Goal: Task Accomplishment & Management: Use online tool/utility

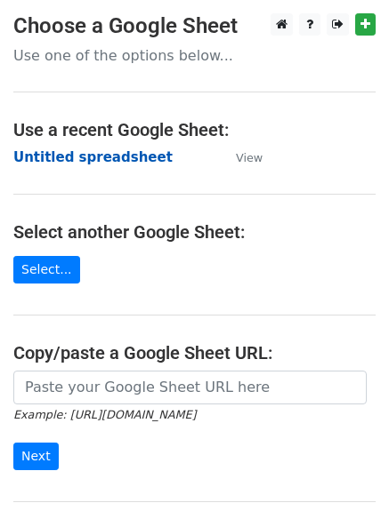
click at [91, 149] on strong "Untitled spreadsheet" at bounding box center [92, 157] width 159 height 16
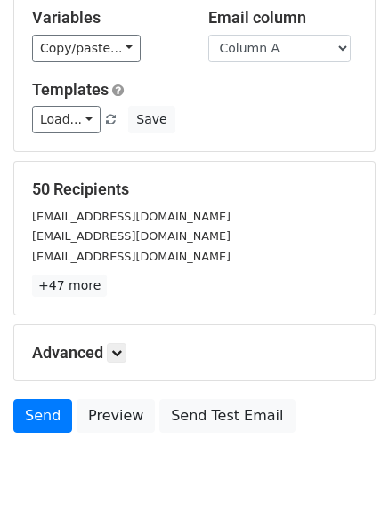
scroll to position [172, 0]
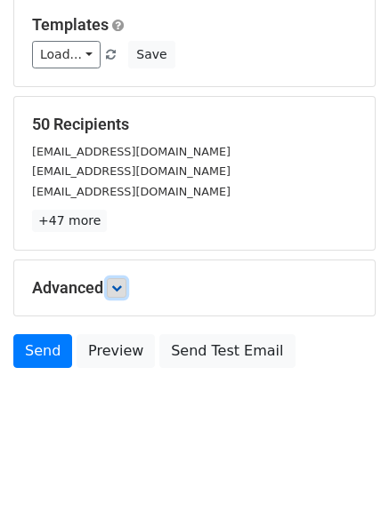
click at [117, 295] on link at bounding box center [117, 288] width 20 height 20
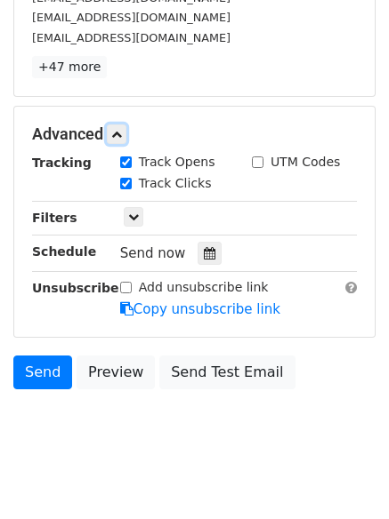
scroll to position [332, 0]
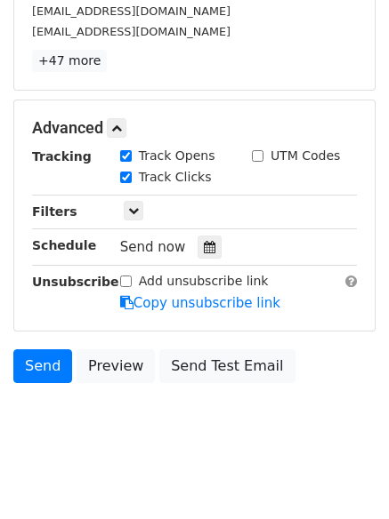
drag, startPoint x: 197, startPoint y: 230, endPoint x: 208, endPoint y: 244, distance: 17.1
click at [197, 231] on div "Tracking Track Opens UTM Codes Track Clicks Filters Only include spreadsheet ro…" at bounding box center [194, 230] width 325 height 166
click at [208, 244] on div at bounding box center [209, 247] width 24 height 23
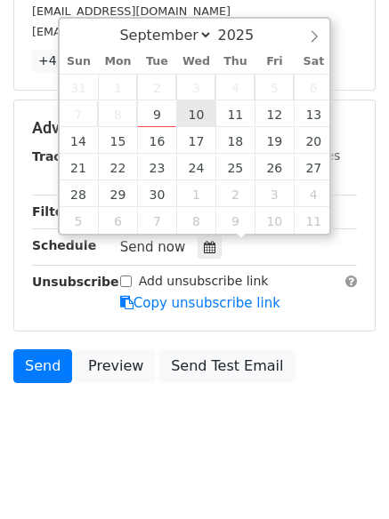
type input "2025-09-10 12:00"
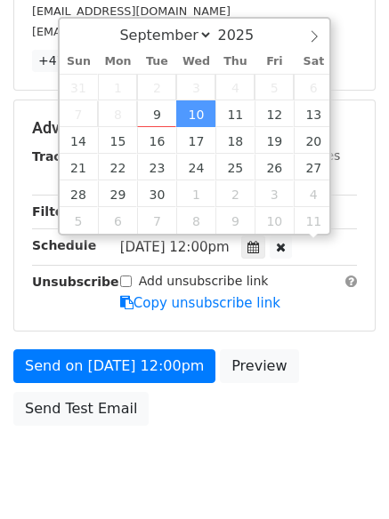
scroll to position [1, 0]
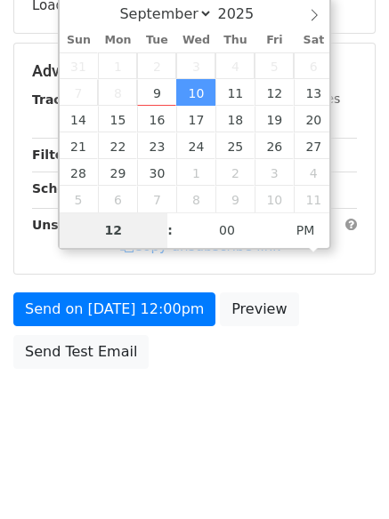
type input "1"
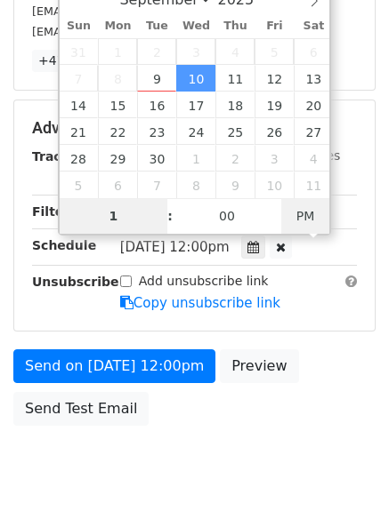
type input "2025-09-10 01:00"
type input "01"
click at [299, 218] on span "PM" at bounding box center [305, 216] width 49 height 36
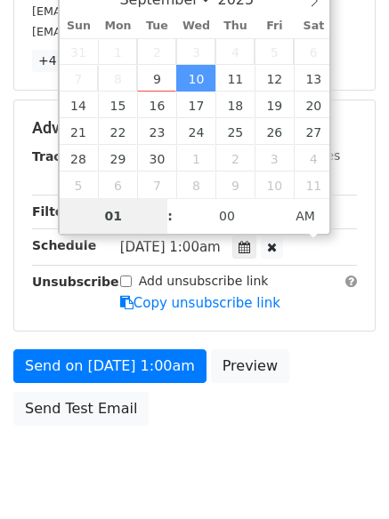
scroll to position [318, 0]
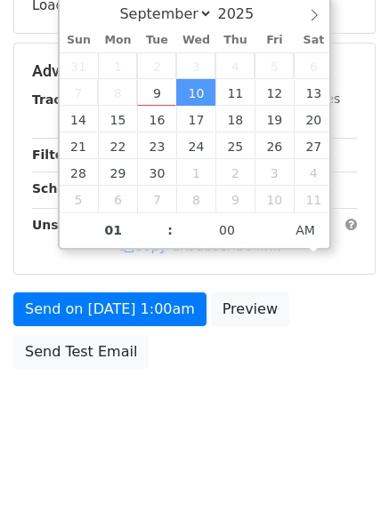
click at [294, 458] on html "New Campaign Daily emails left: 50 Google Sheet: Untitled spreadsheet Variables…" at bounding box center [194, 101] width 389 height 838
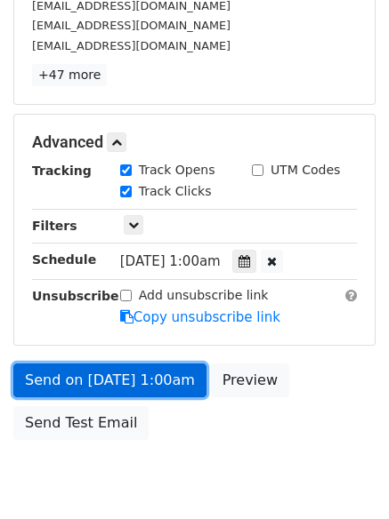
click at [159, 387] on link "Send on Sep 10 at 1:00am" at bounding box center [109, 381] width 193 height 34
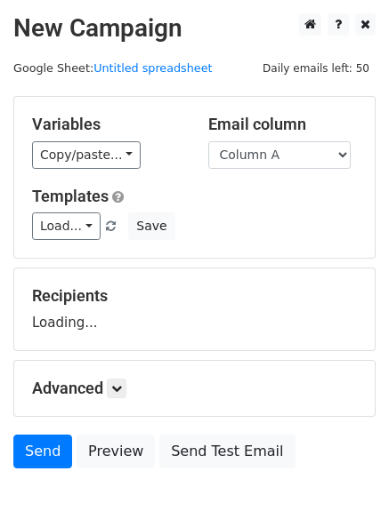
click at [293, 136] on div "Email column Column A Column B Column C Column D Column E Column F" at bounding box center [283, 142] width 176 height 54
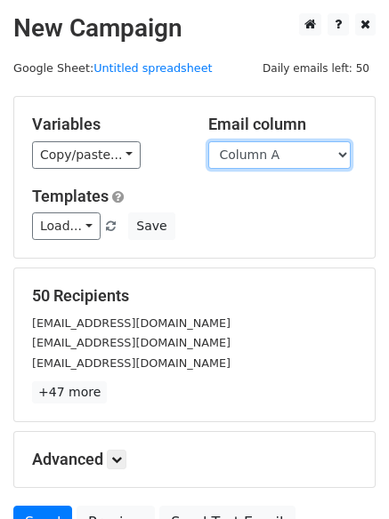
click at [291, 163] on select "Column A Column B Column C Column D Column E Column F" at bounding box center [279, 155] width 142 height 28
select select "Column B"
click at [208, 141] on select "Column A Column B Column C Column D Column E Column F" at bounding box center [279, 155] width 142 height 28
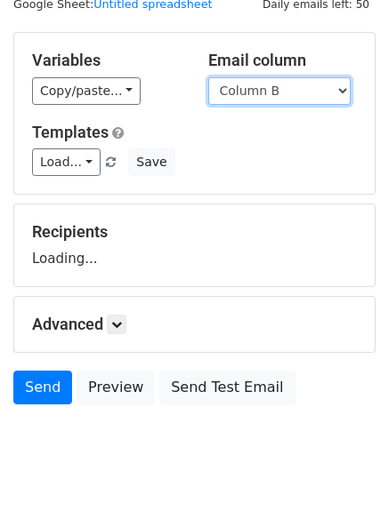
scroll to position [101, 0]
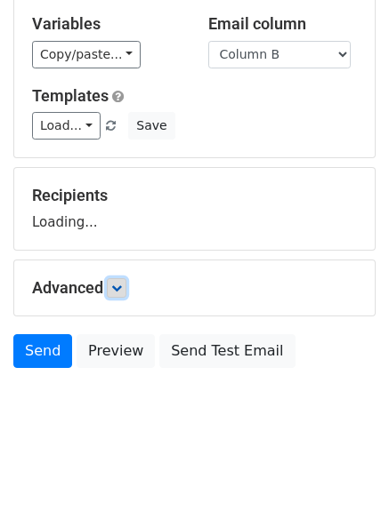
click at [121, 288] on form "Variables Copy/paste... {{Column A}} {{Column B}} {{Column C}} {{Column D}} {{C…" at bounding box center [194, 187] width 362 height 382
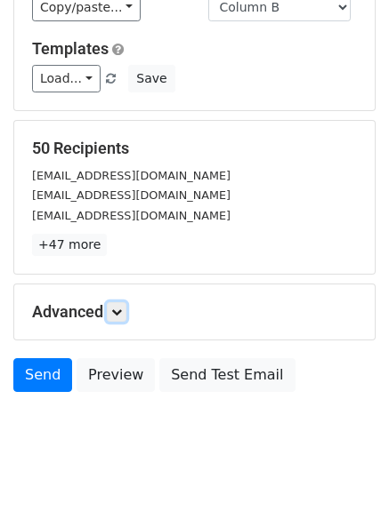
scroll to position [172, 0]
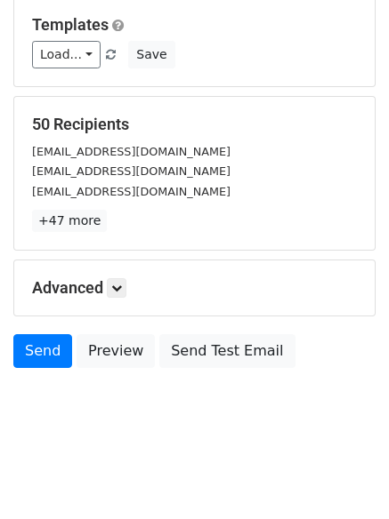
click at [122, 305] on div "Advanced Tracking Track Opens UTM Codes Track Clicks Filters Only include sprea…" at bounding box center [194, 288] width 360 height 55
click at [120, 287] on icon at bounding box center [116, 288] width 11 height 11
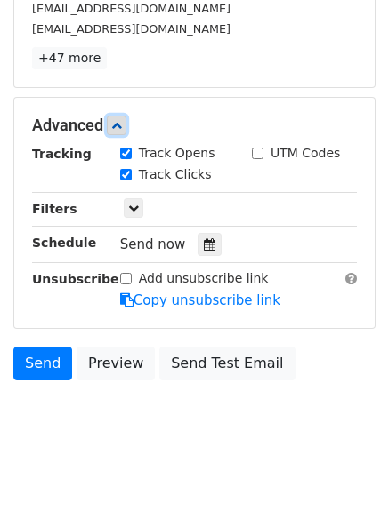
scroll to position [343, 0]
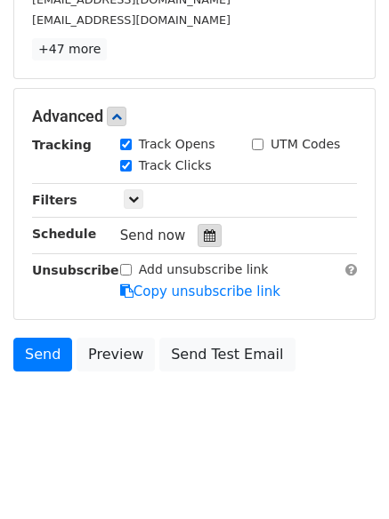
click at [210, 238] on div at bounding box center [209, 235] width 24 height 23
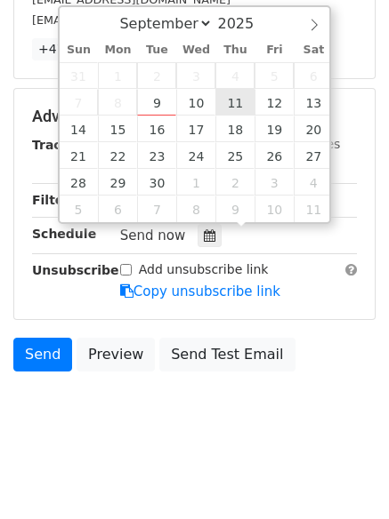
type input "2025-09-11 12:00"
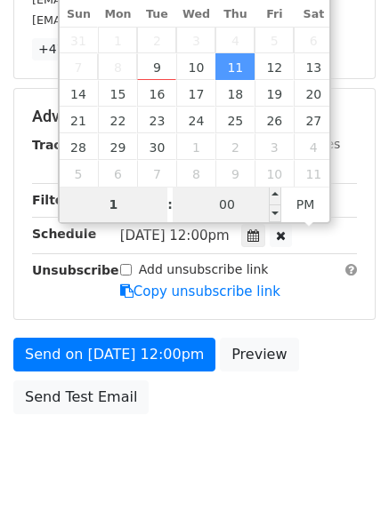
type input "1"
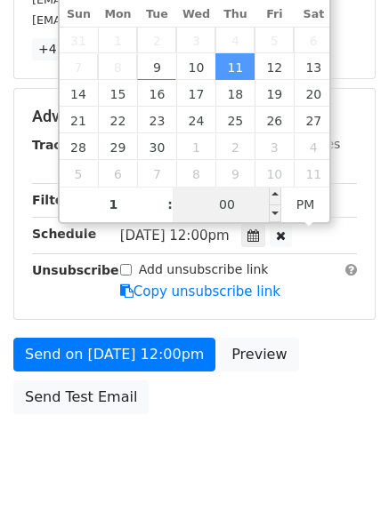
type input "2025-09-11 13:00"
type input "01"
click at [229, 205] on input "00" at bounding box center [227, 205] width 109 height 36
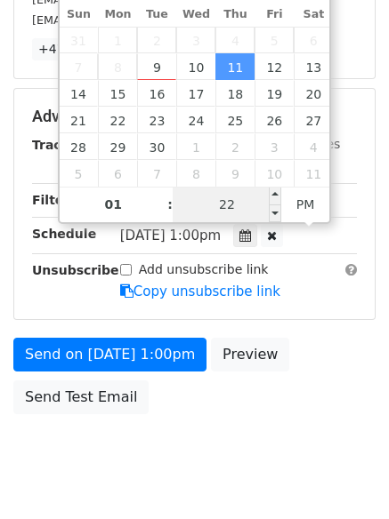
click at [229, 217] on input "22" at bounding box center [227, 205] width 109 height 36
type input "11"
type input "2025-09-11 01:11"
click at [315, 213] on span "PM" at bounding box center [305, 205] width 49 height 36
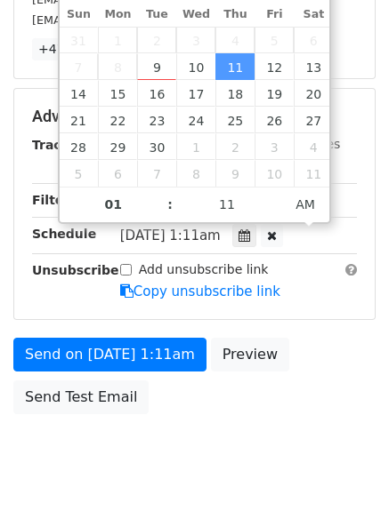
click at [264, 472] on html "New Campaign Daily emails left: 50 Google Sheet: Untitled spreadsheet Variables…" at bounding box center [194, 111] width 389 height 909
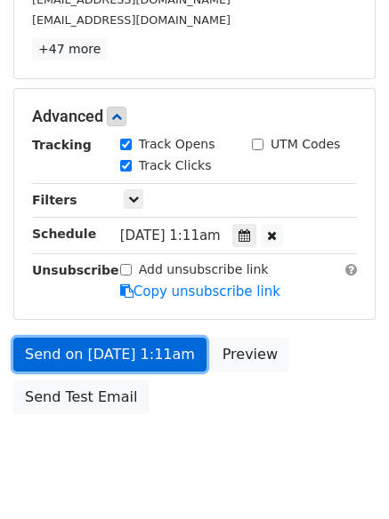
click at [159, 348] on link "Send on Sep 11 at 1:11am" at bounding box center [109, 355] width 193 height 34
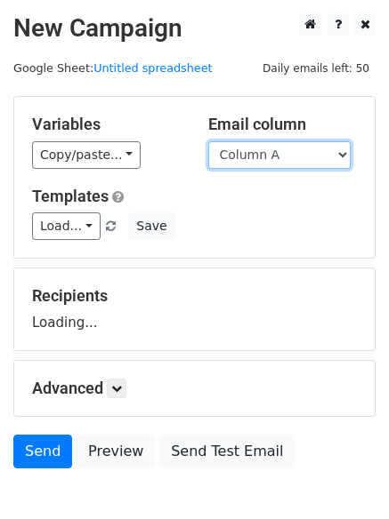
click at [290, 161] on select "Column A Column B Column C Column D Column E Column F" at bounding box center [279, 155] width 142 height 28
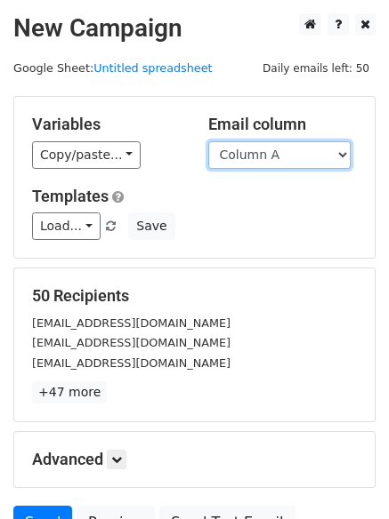
select select "Column C"
click at [208, 141] on select "Column A Column B Column C Column D Column E Column F" at bounding box center [279, 155] width 142 height 28
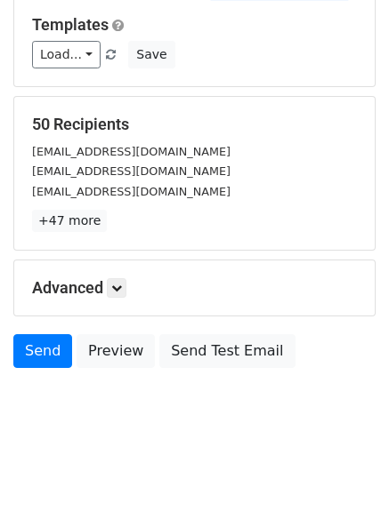
scroll to position [101, 0]
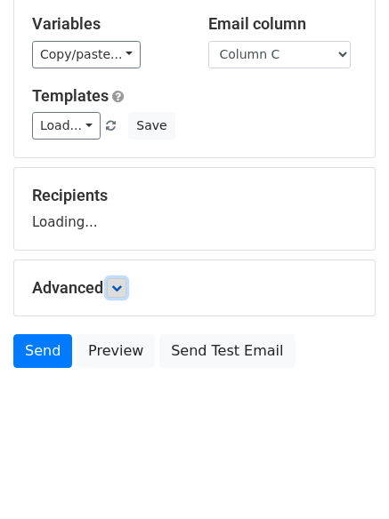
click at [125, 294] on link at bounding box center [117, 288] width 20 height 20
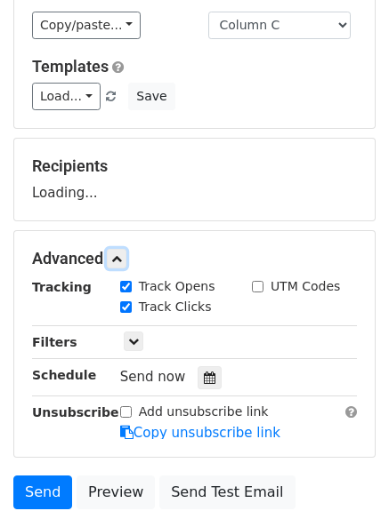
scroll to position [273, 0]
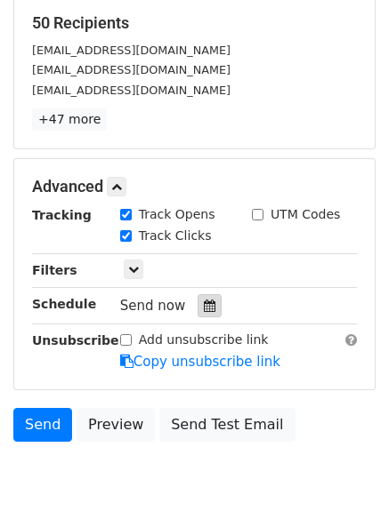
click at [204, 307] on icon at bounding box center [210, 306] width 12 height 12
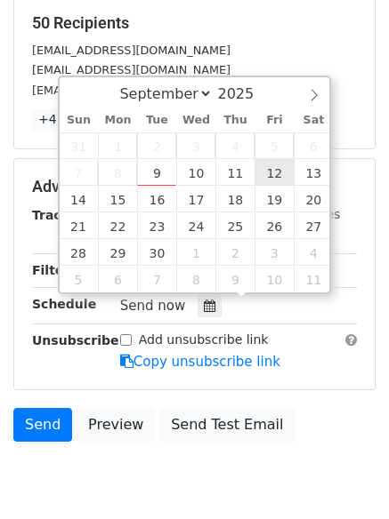
type input "2025-09-12 12:00"
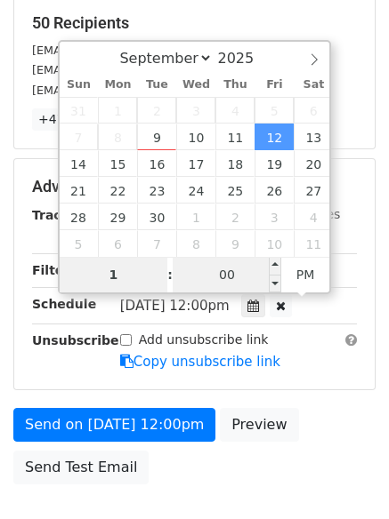
type input "1"
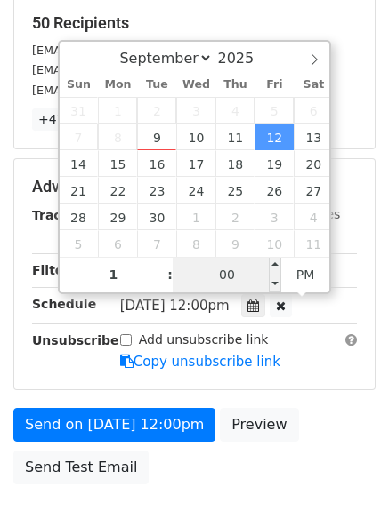
type input "2025-09-12 13:00"
type input "01"
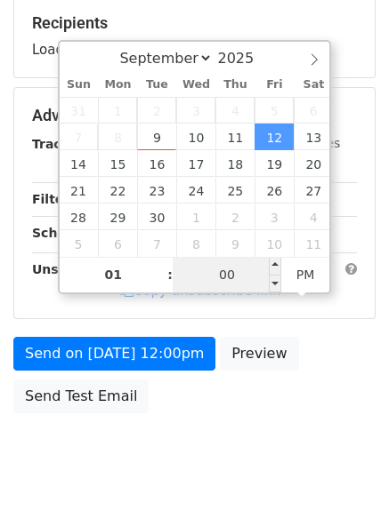
click at [229, 283] on input "00" at bounding box center [227, 275] width 109 height 36
type input "22"
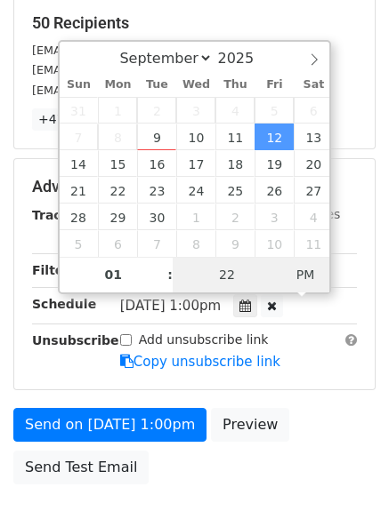
type input "2025-09-12 01:22"
click at [300, 269] on span "PM" at bounding box center [305, 275] width 49 height 36
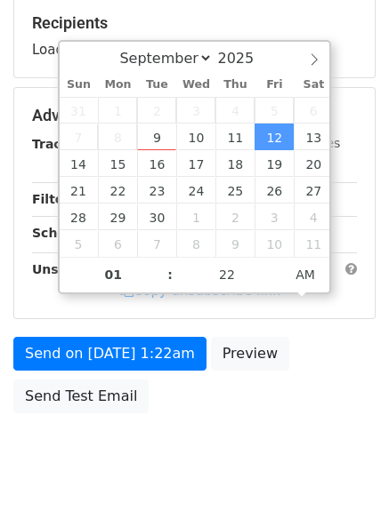
click at [209, 455] on body "New Campaign Daily emails left: 50 Google Sheet: Untitled spreadsheet Variables…" at bounding box center [194, 116] width 389 height 753
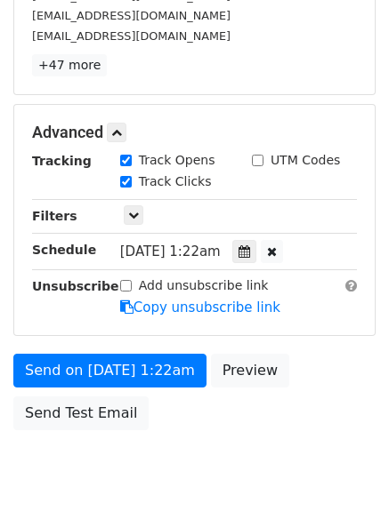
scroll to position [389, 0]
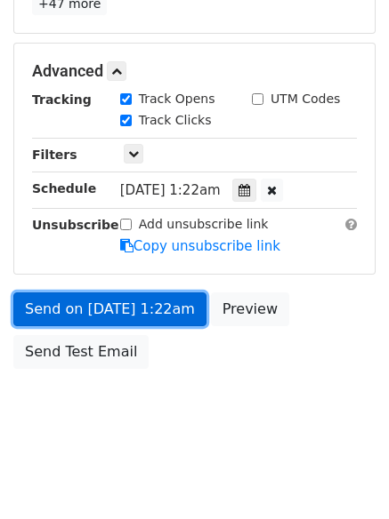
click at [165, 315] on link "Send on Sep 12 at 1:22am" at bounding box center [109, 310] width 193 height 34
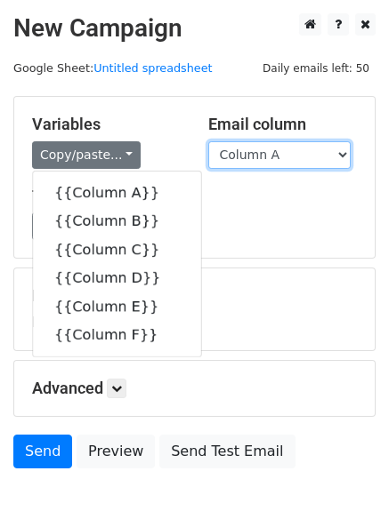
click at [331, 153] on select "Column A Column B Column C Column D Column E Column F" at bounding box center [279, 155] width 142 height 28
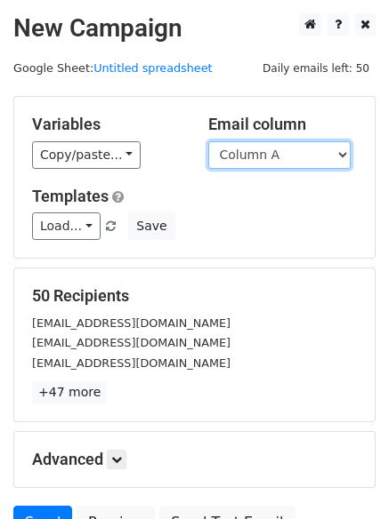
click at [292, 149] on select "Column A Column B Column C Column D Column E Column F" at bounding box center [279, 155] width 142 height 28
select select "Column D"
click at [208, 141] on select "Column A Column B Column C Column D Column E Column F" at bounding box center [279, 155] width 142 height 28
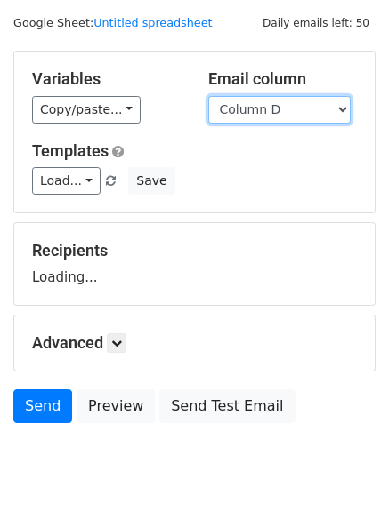
scroll to position [89, 0]
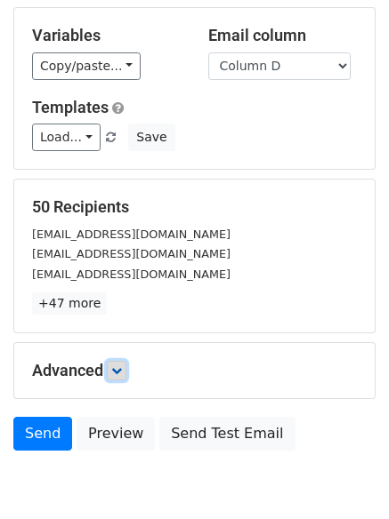
click at [119, 373] on icon at bounding box center [116, 371] width 11 height 11
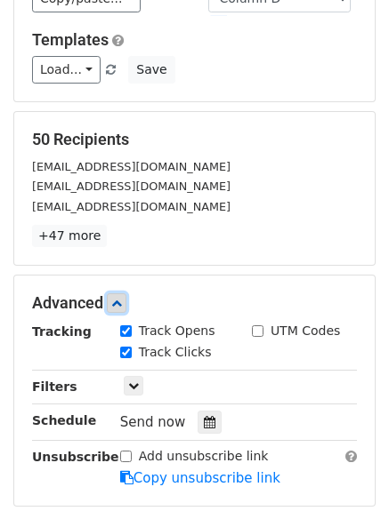
scroll to position [346, 0]
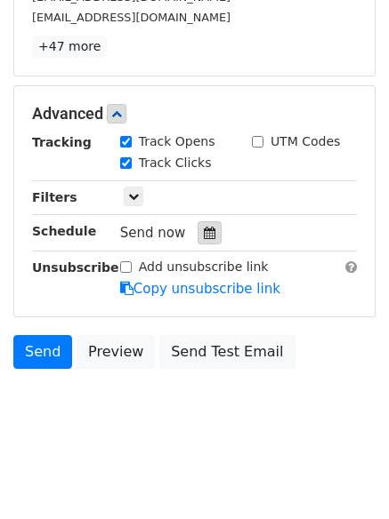
click at [208, 242] on div at bounding box center [209, 232] width 24 height 23
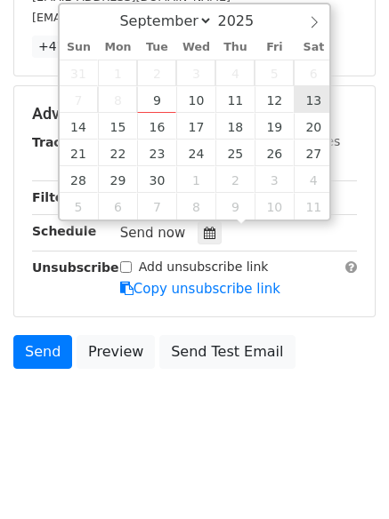
type input "2025-09-13 12:00"
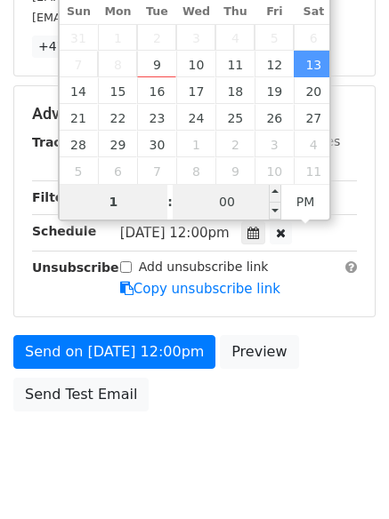
type input "1"
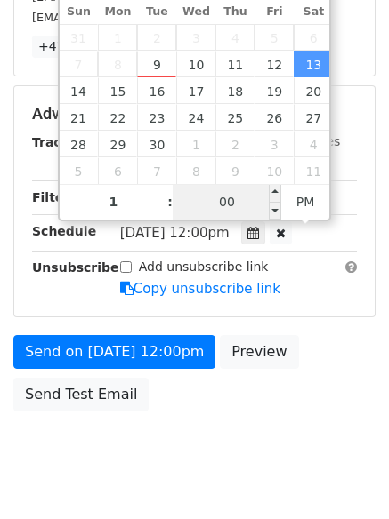
type input "2025-09-13 13:00"
type input "01"
click at [236, 197] on input "00" at bounding box center [227, 202] width 109 height 36
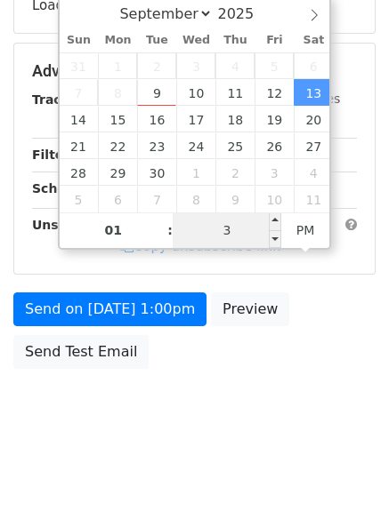
type input "33"
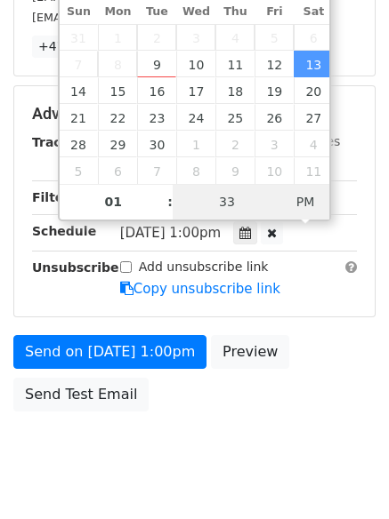
type input "2025-09-13 01:33"
click at [305, 195] on span "PM" at bounding box center [305, 202] width 49 height 36
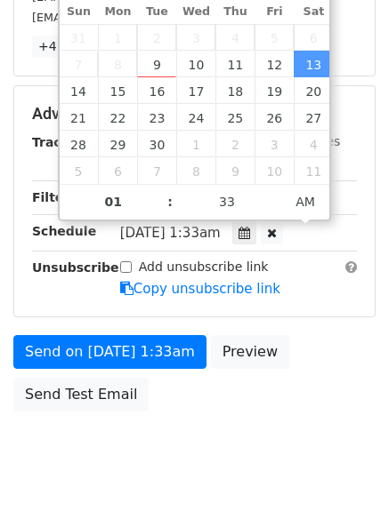
click at [291, 440] on body "New Campaign Daily emails left: 50 Google Sheet: Untitled spreadsheet Variables…" at bounding box center [194, 79] width 389 height 825
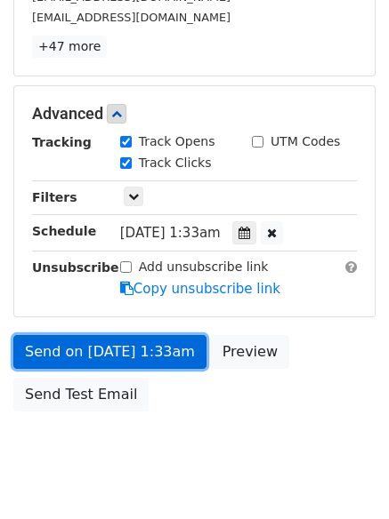
click at [170, 352] on link "Send on Sep 13 at 1:33am" at bounding box center [109, 352] width 193 height 34
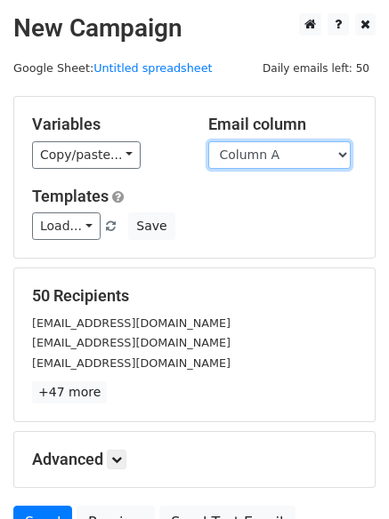
click at [291, 146] on select "Column A Column B Column C Column D Column E Column F" at bounding box center [279, 155] width 142 height 28
click at [283, 139] on div "Email column Column A Column B Column C Column D Column E Column F" at bounding box center [283, 142] width 176 height 54
click at [280, 154] on select "Column A Column B Column C Column D Column E Column F" at bounding box center [279, 155] width 142 height 28
select select "Column E"
click at [208, 141] on select "Column A Column B Column C Column D Column E Column F" at bounding box center [279, 155] width 142 height 28
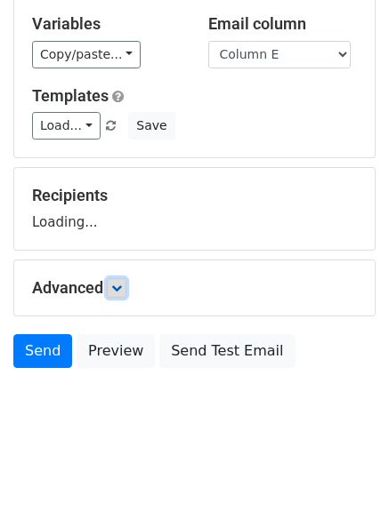
click at [118, 284] on icon at bounding box center [116, 288] width 11 height 11
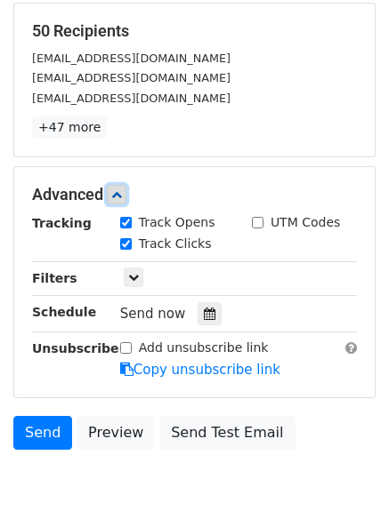
scroll to position [267, 0]
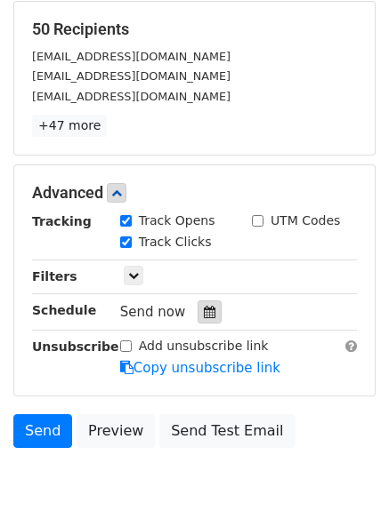
click at [204, 317] on icon at bounding box center [210, 312] width 12 height 12
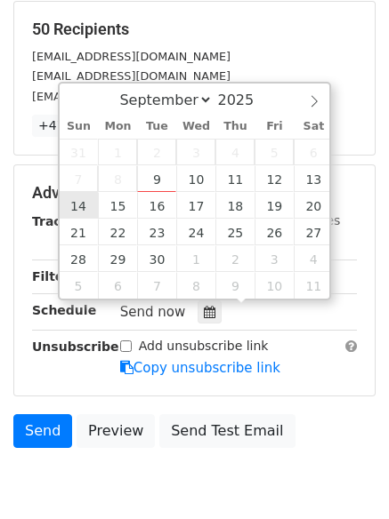
type input "[DATE] 12:00"
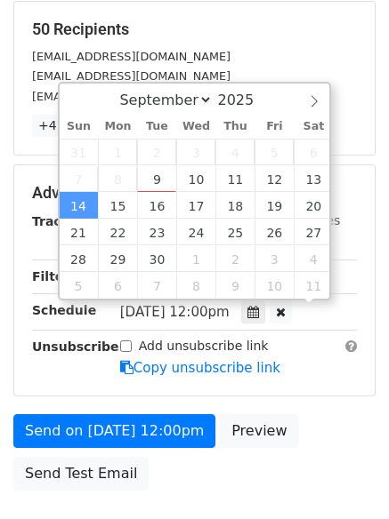
scroll to position [1, 0]
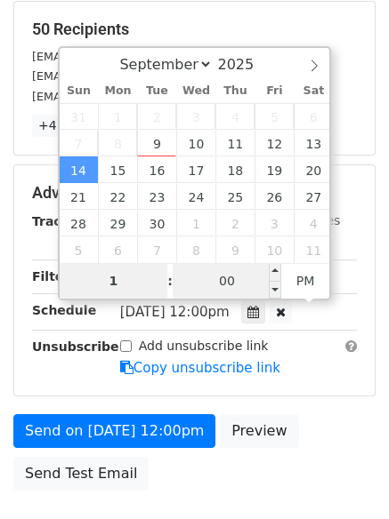
type input "1"
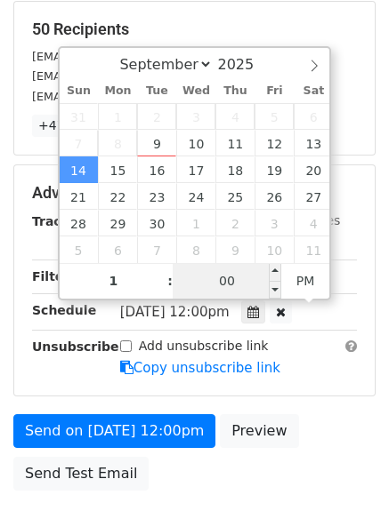
type input "[DATE] 13:00"
type input "01"
click at [233, 291] on input "00" at bounding box center [227, 281] width 109 height 36
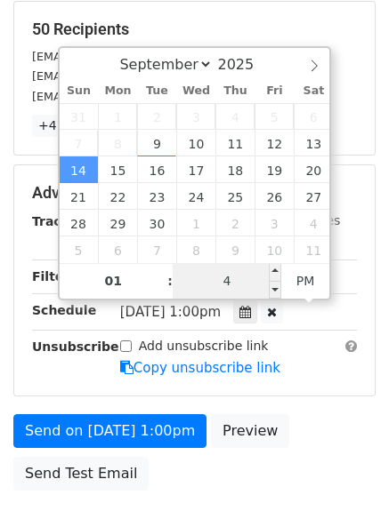
type input "44"
type input "[DATE] 01:44"
click at [309, 281] on span "PM" at bounding box center [305, 281] width 49 height 36
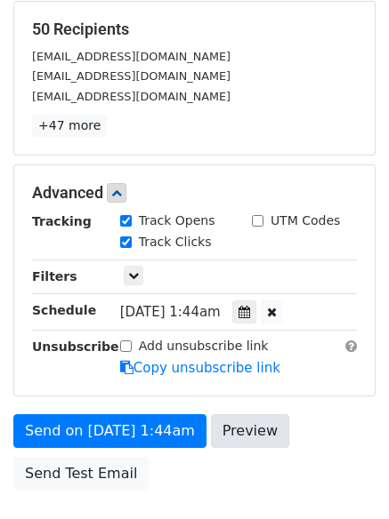
click at [261, 455] on div "Send on [DATE] 1:44am Preview Send Test Email" at bounding box center [194, 456] width 389 height 85
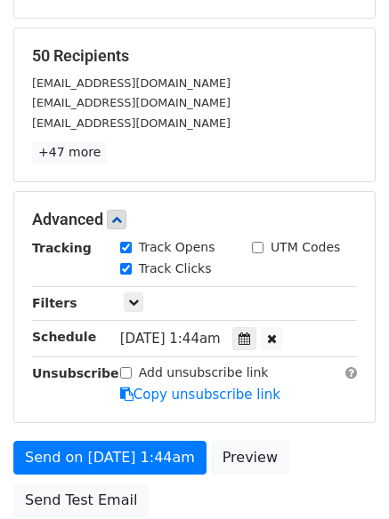
scroll to position [389, 0]
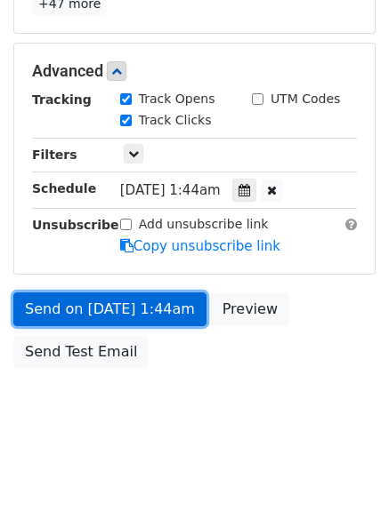
click at [167, 311] on link "Send on [DATE] 1:44am" at bounding box center [109, 310] width 193 height 34
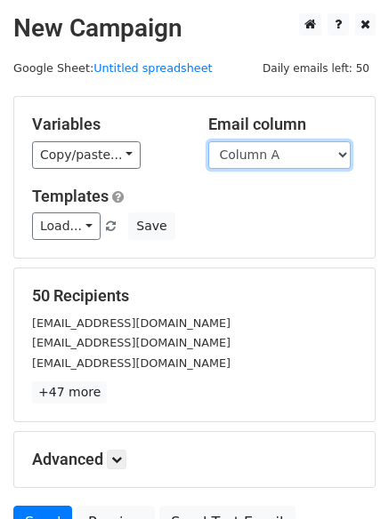
click at [299, 157] on select "Column A Column B Column C Column D Column E Column F" at bounding box center [279, 155] width 142 height 28
select select "Column F"
click at [208, 141] on select "Column A Column B Column C Column D Column E Column F" at bounding box center [279, 155] width 142 height 28
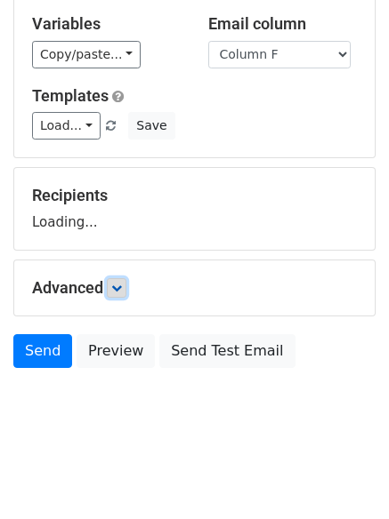
click at [119, 295] on link at bounding box center [117, 288] width 20 height 20
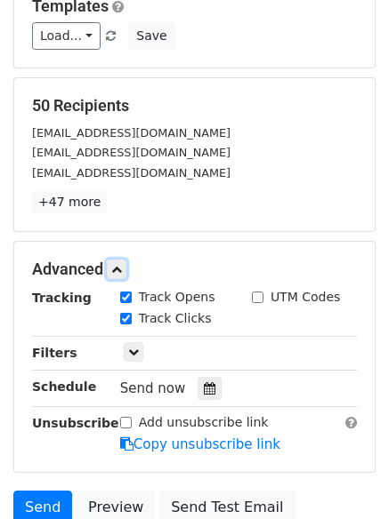
scroll to position [270, 0]
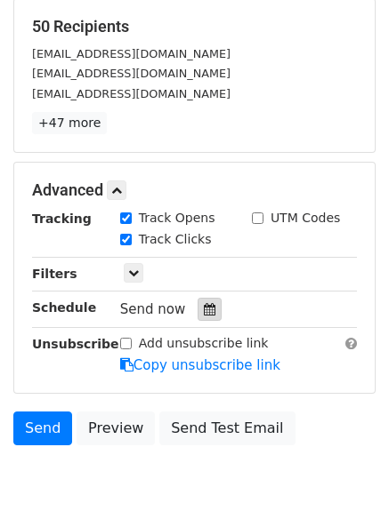
click at [203, 318] on div at bounding box center [209, 309] width 24 height 23
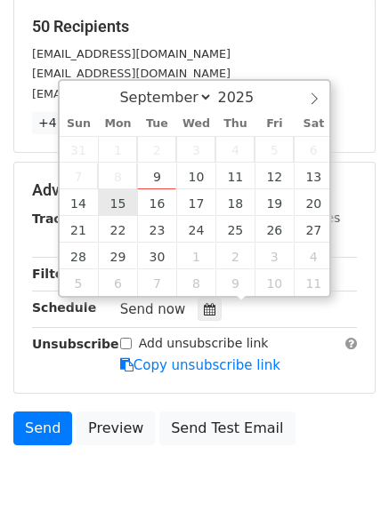
type input "2025-09-15 12:00"
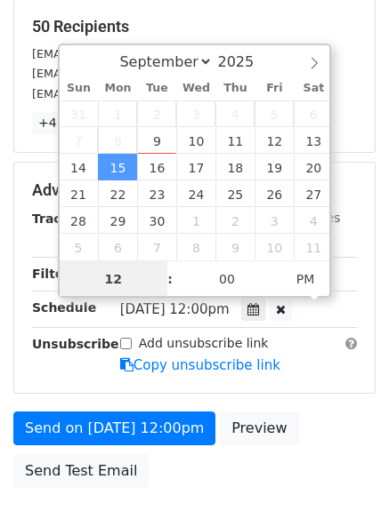
scroll to position [1, 0]
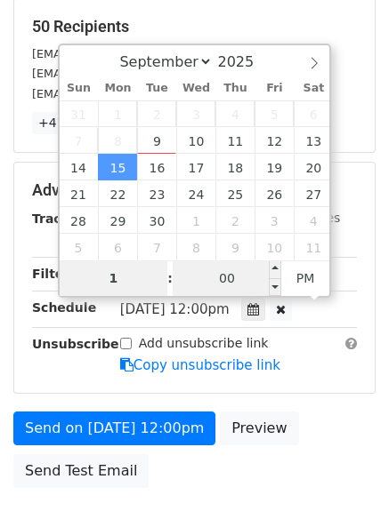
type input "1"
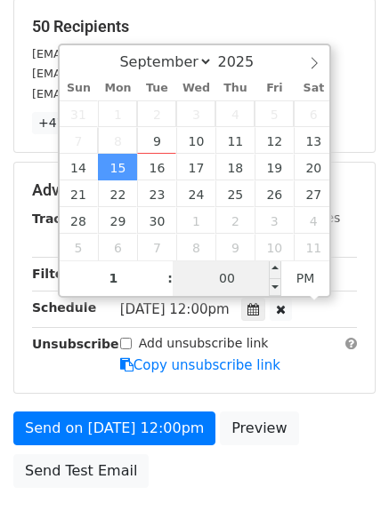
type input "2025-09-15 13:00"
type input "01"
click at [257, 279] on input "00" at bounding box center [227, 279] width 109 height 36
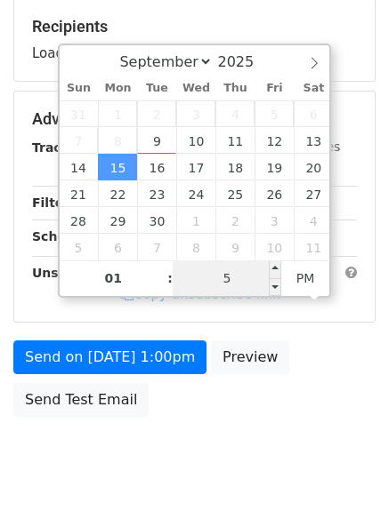
type input "55"
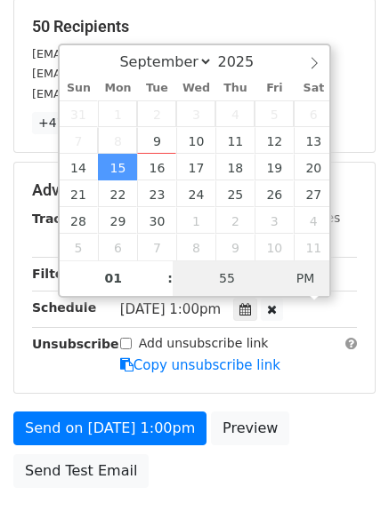
type input "2025-09-15 01:55"
click at [309, 275] on span "PM" at bounding box center [305, 279] width 49 height 36
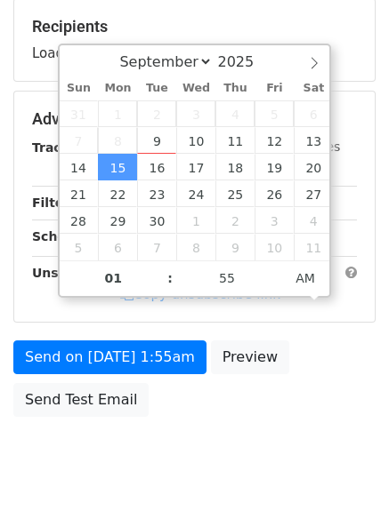
click at [205, 426] on div "Send on Sep 15 at 1:55am Preview Send Test Email" at bounding box center [194, 383] width 389 height 85
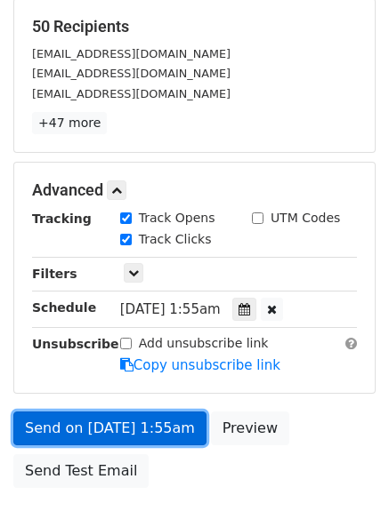
click at [179, 440] on link "Send on Sep 15 at 1:55am" at bounding box center [109, 429] width 193 height 34
